Goal: Transaction & Acquisition: Obtain resource

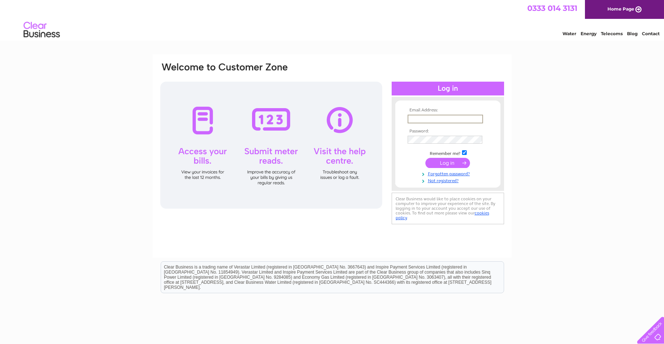
click at [438, 119] on input "text" at bounding box center [444, 119] width 75 height 9
type input "[EMAIL_ADDRESS][DOMAIN_NAME]"
click at [453, 175] on link "Forgotten password?" at bounding box center [448, 173] width 82 height 7
click at [453, 173] on link "Forgotten password?" at bounding box center [448, 172] width 82 height 7
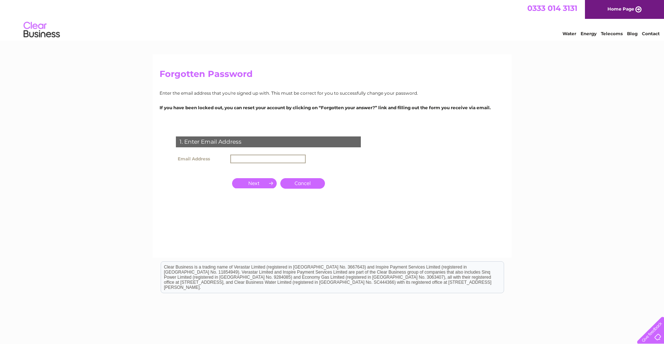
click at [258, 158] on input "text" at bounding box center [267, 158] width 75 height 9
type input "[EMAIL_ADDRESS][DOMAIN_NAME]"
click at [253, 184] on input "button" at bounding box center [254, 182] width 45 height 10
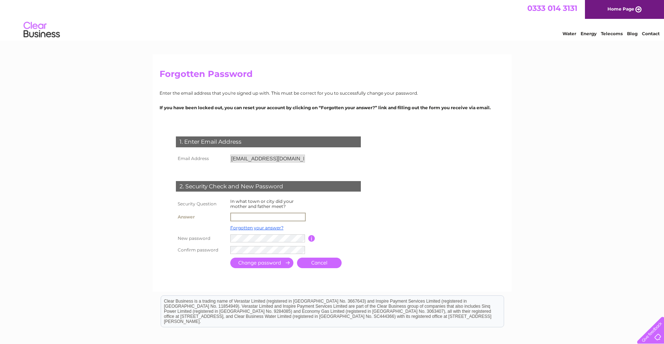
click at [258, 214] on input "text" at bounding box center [267, 216] width 75 height 9
type input "Whitchurch"
click at [257, 267] on input "submit" at bounding box center [261, 262] width 63 height 11
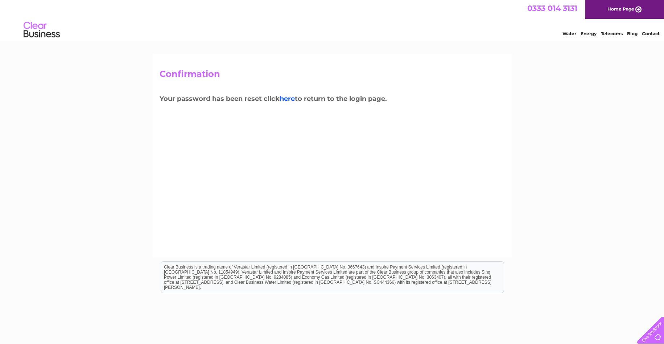
click at [290, 99] on link "here" at bounding box center [286, 99] width 15 height 8
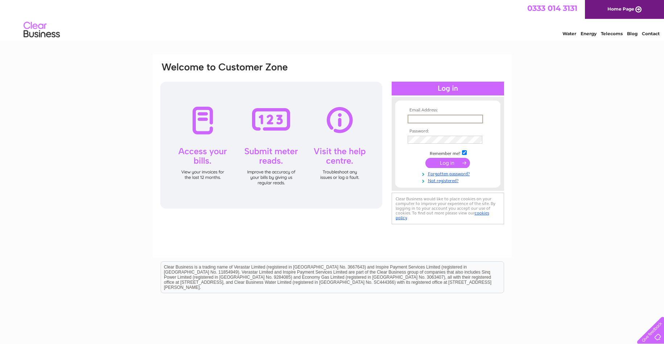
click at [436, 119] on input "text" at bounding box center [444, 119] width 75 height 9
type input "[EMAIL_ADDRESS][DOMAIN_NAME]"
click at [464, 154] on td "Remember me?" at bounding box center [448, 152] width 84 height 7
click at [464, 151] on input "checkbox" at bounding box center [464, 151] width 5 height 5
checkbox input "false"
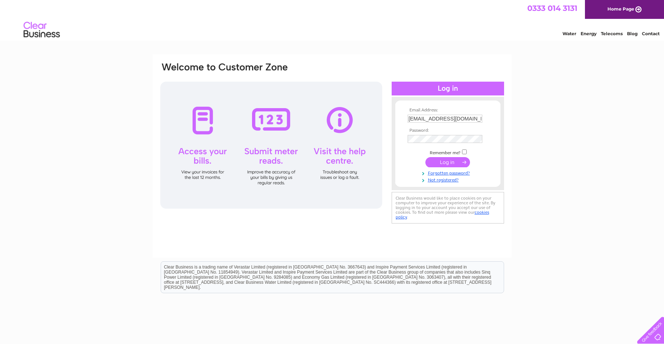
click at [452, 163] on input "submit" at bounding box center [447, 162] width 45 height 10
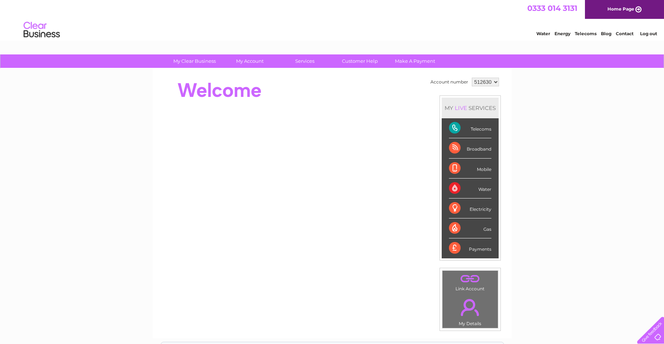
click at [475, 249] on div "Payments" at bounding box center [470, 248] width 42 height 20
click at [475, 247] on div "Payments" at bounding box center [470, 248] width 42 height 20
click at [471, 107] on div "MY LIVE SERVICES" at bounding box center [469, 107] width 57 height 21
click at [477, 128] on div "Telecoms" at bounding box center [470, 128] width 42 height 20
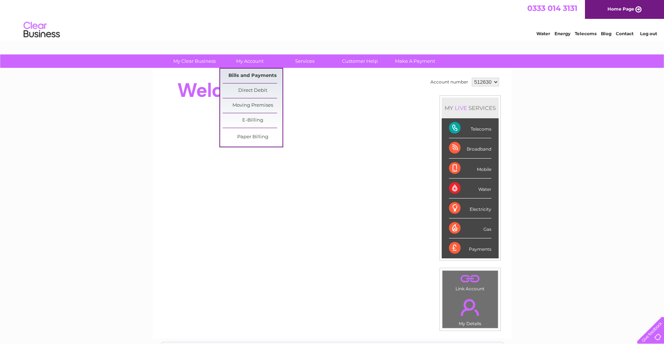
click at [255, 74] on link "Bills and Payments" at bounding box center [253, 75] width 60 height 14
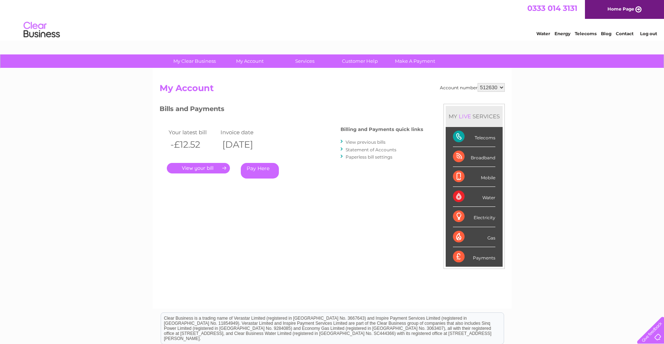
click at [379, 141] on link "View previous bills" at bounding box center [365, 141] width 40 height 5
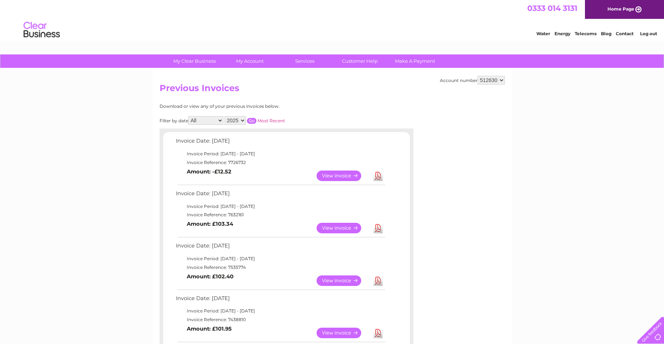
click at [339, 177] on link "View" at bounding box center [342, 175] width 53 height 11
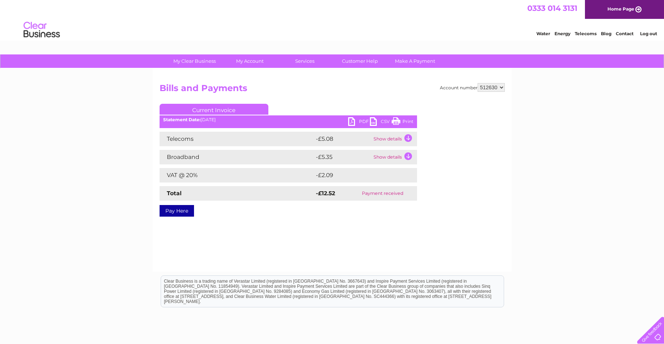
click at [349, 122] on link "PDF" at bounding box center [359, 122] width 22 height 11
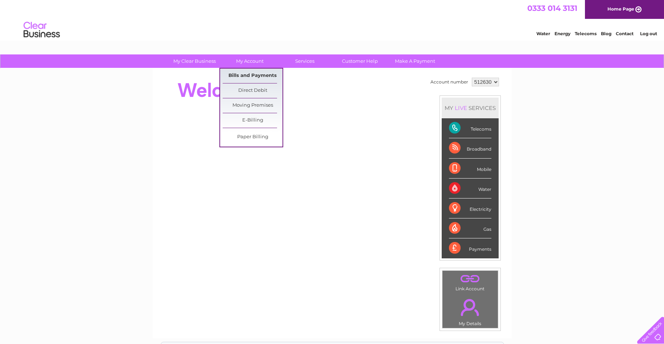
click at [261, 76] on link "Bills and Payments" at bounding box center [253, 75] width 60 height 14
click at [256, 75] on link "Bills and Payments" at bounding box center [253, 75] width 60 height 14
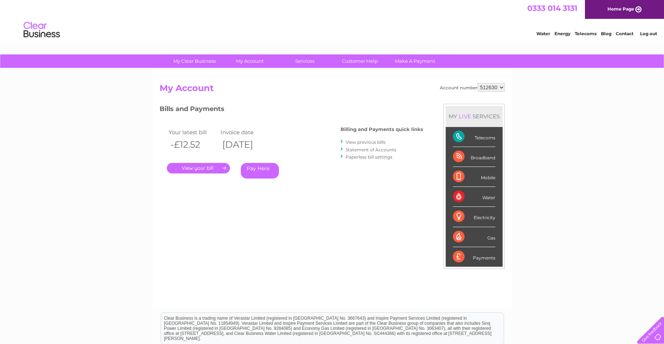
click at [370, 142] on link "View previous bills" at bounding box center [365, 141] width 40 height 5
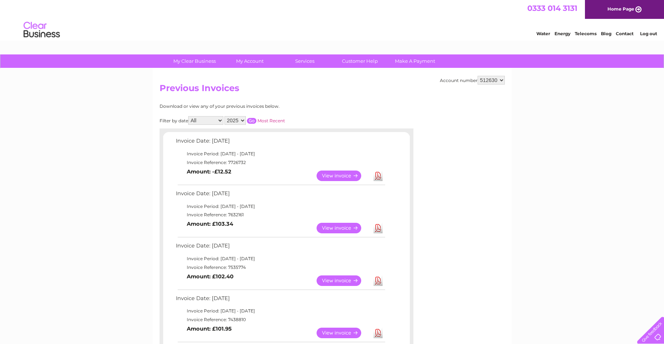
click at [377, 229] on link "Download" at bounding box center [377, 228] width 9 height 11
click at [375, 281] on link "Download" at bounding box center [377, 280] width 9 height 11
click at [376, 333] on link "Download" at bounding box center [377, 332] width 9 height 11
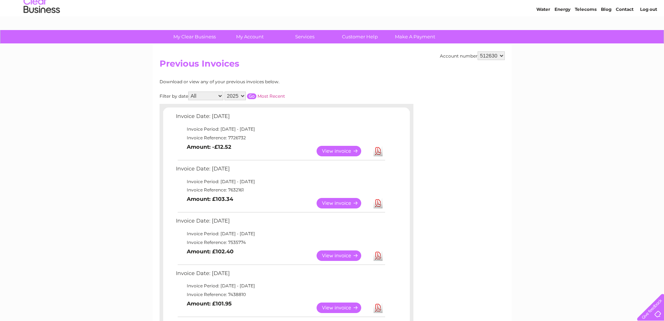
scroll to position [43, 0]
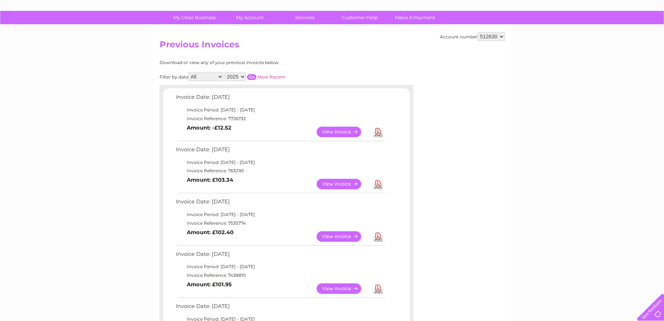
click at [378, 289] on link "Download" at bounding box center [377, 289] width 9 height 11
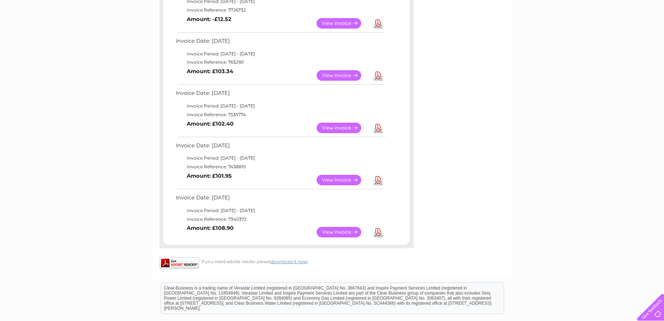
scroll to position [174, 0]
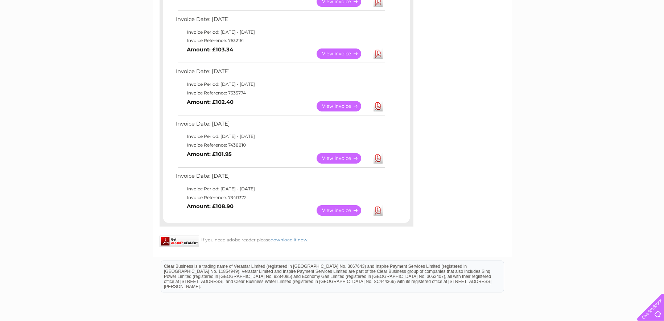
click at [380, 211] on link "Download" at bounding box center [377, 210] width 9 height 11
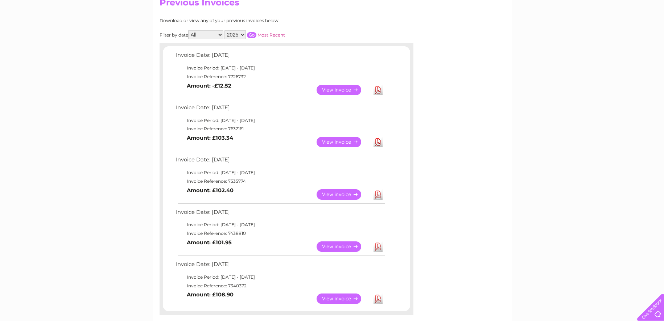
scroll to position [0, 0]
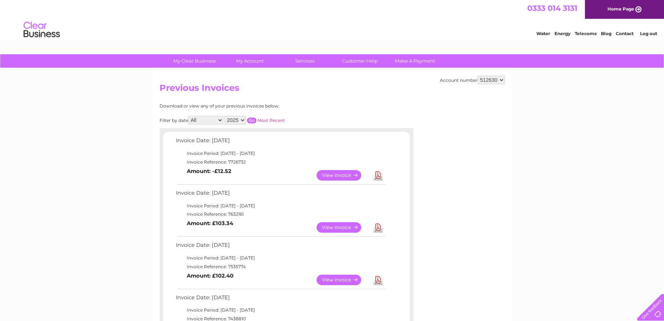
select select "2024"
click at [225, 116] on select "2025 2024 2023 2022" at bounding box center [234, 120] width 21 height 9
click at [254, 118] on input "button" at bounding box center [251, 121] width 9 height 6
click at [253, 118] on input "button" at bounding box center [251, 121] width 9 height 6
click at [343, 175] on link "View" at bounding box center [342, 175] width 53 height 11
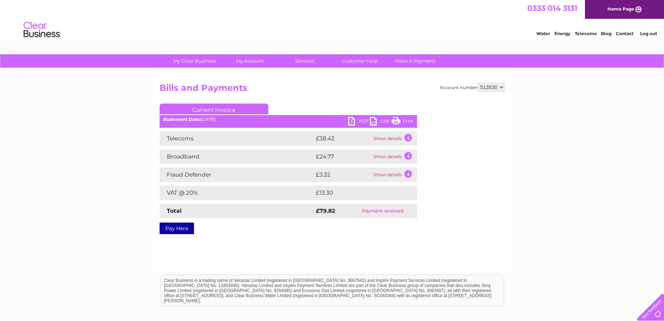
click at [351, 120] on link "PDF" at bounding box center [359, 122] width 22 height 11
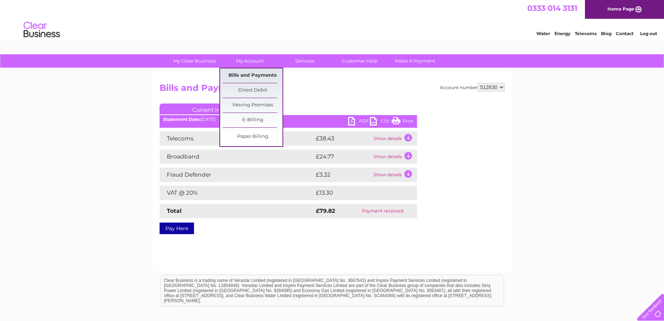
click at [255, 78] on link "Bills and Payments" at bounding box center [253, 75] width 60 height 14
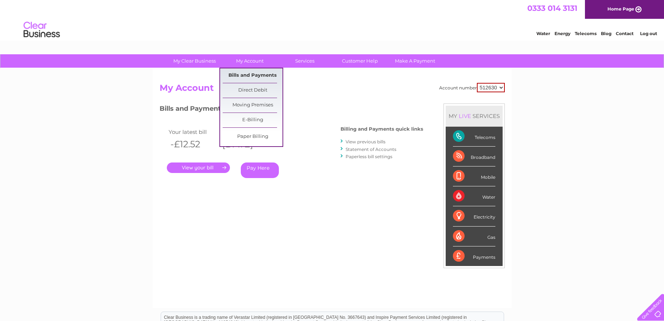
click at [253, 74] on link "Bills and Payments" at bounding box center [253, 75] width 60 height 14
click at [253, 75] on link "Bills and Payments" at bounding box center [253, 75] width 60 height 14
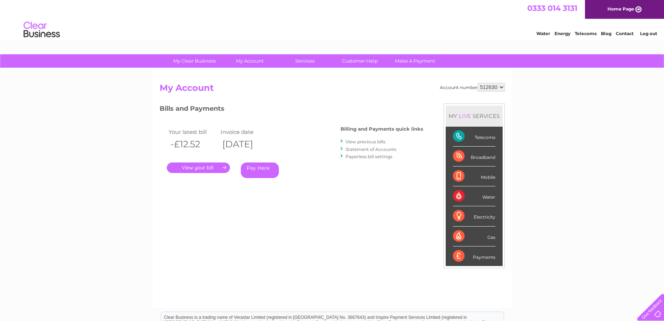
click at [362, 142] on link "View previous bills" at bounding box center [365, 141] width 40 height 5
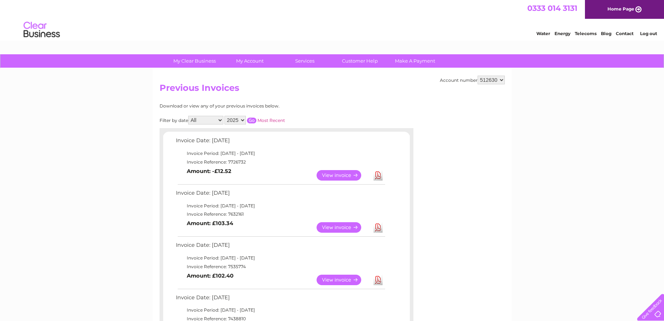
select select "2024"
click at [225, 116] on select "2025 2024 2023 2022" at bounding box center [234, 120] width 21 height 9
click at [253, 119] on input "button" at bounding box center [251, 121] width 9 height 6
click at [342, 228] on link "View" at bounding box center [342, 228] width 53 height 11
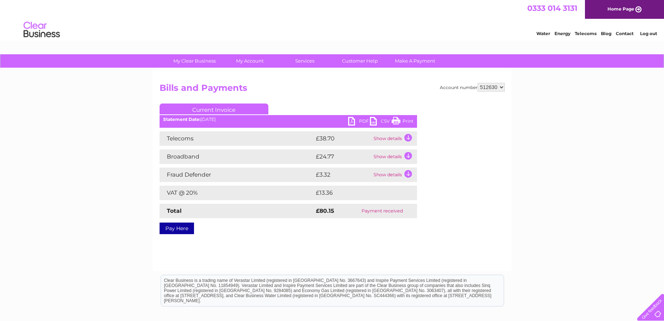
click at [352, 120] on link "PDF" at bounding box center [359, 122] width 22 height 11
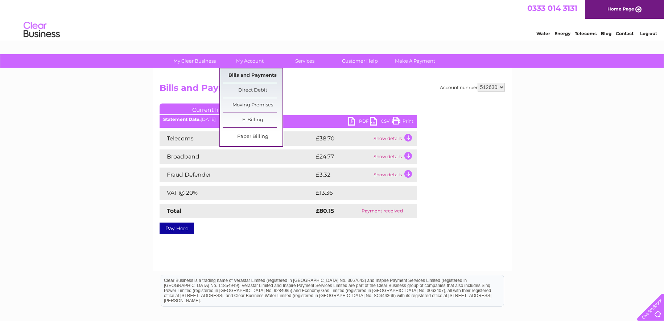
click at [250, 78] on link "Bills and Payments" at bounding box center [253, 75] width 60 height 14
click at [246, 76] on link "Bills and Payments" at bounding box center [253, 75] width 60 height 14
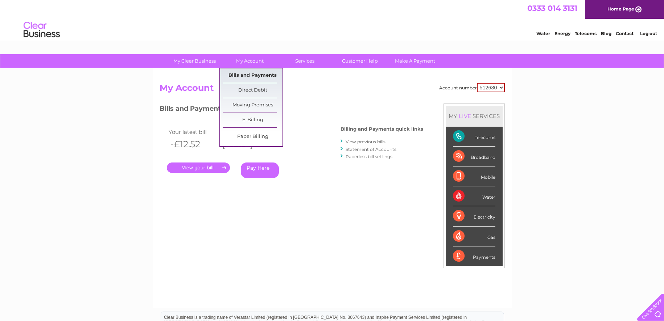
click at [255, 78] on link "Bills and Payments" at bounding box center [253, 75] width 60 height 14
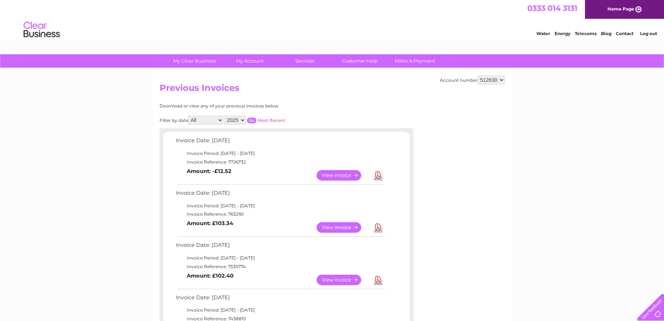
select select "2024"
click at [225, 116] on select "2025 2024 2023 2022" at bounding box center [234, 120] width 21 height 9
click at [252, 120] on input "button" at bounding box center [251, 121] width 9 height 6
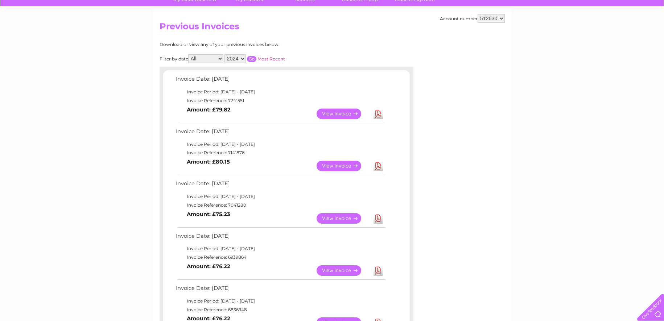
scroll to position [43, 0]
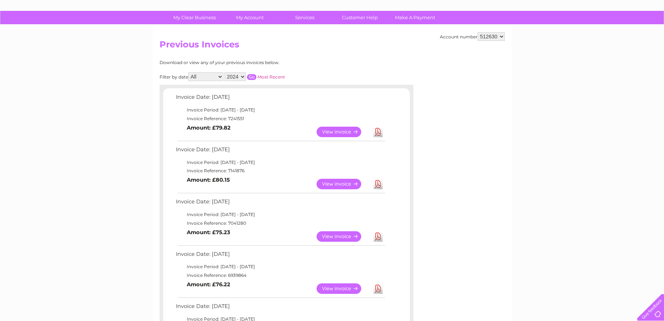
click at [377, 237] on link "Download" at bounding box center [377, 237] width 9 height 11
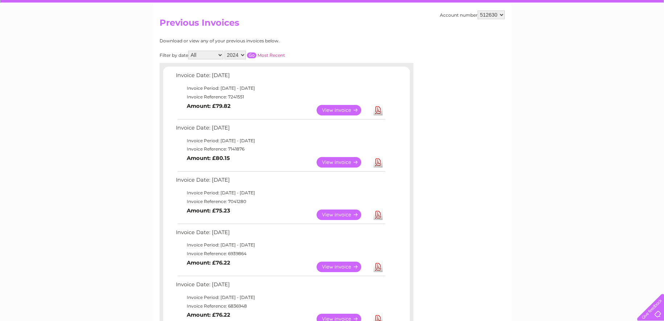
scroll to position [87, 0]
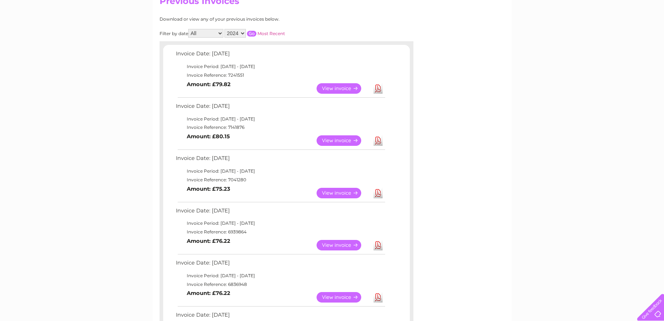
click at [376, 246] on link "Download" at bounding box center [377, 245] width 9 height 11
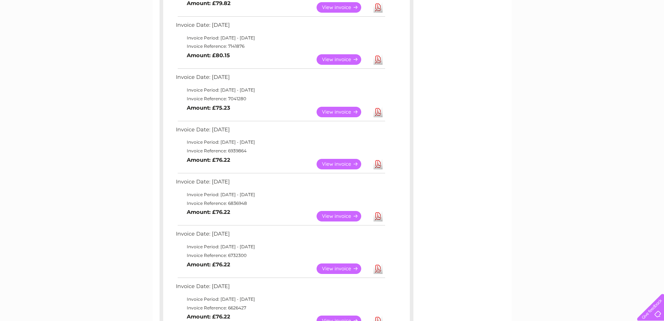
scroll to position [174, 0]
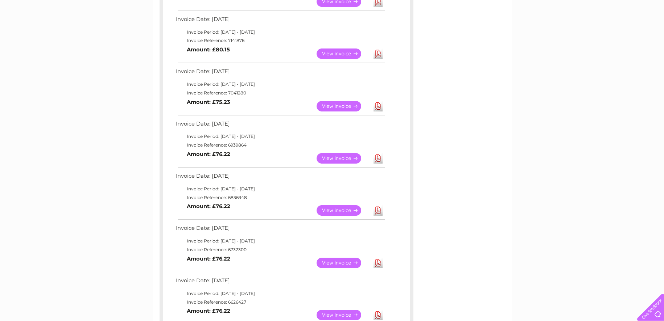
click at [378, 211] on link "Download" at bounding box center [377, 210] width 9 height 11
